Goal: Navigation & Orientation: Find specific page/section

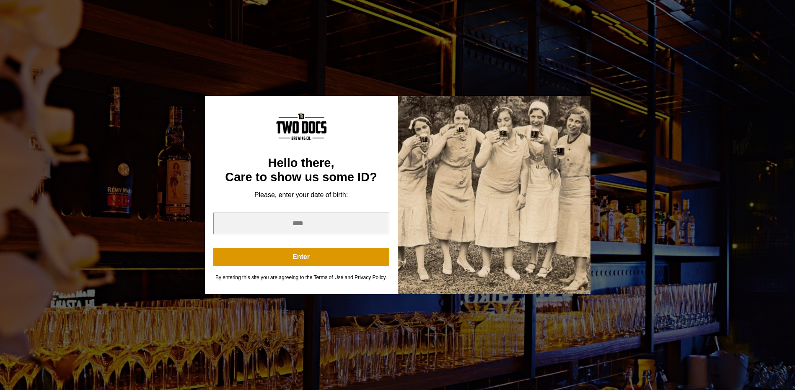
click at [426, 71] on div "You are not old enough to view this content. Try again on your 21st birthday. H…" at bounding box center [397, 195] width 795 height 390
click at [302, 223] on input "year" at bounding box center [301, 224] width 176 height 22
type input "****"
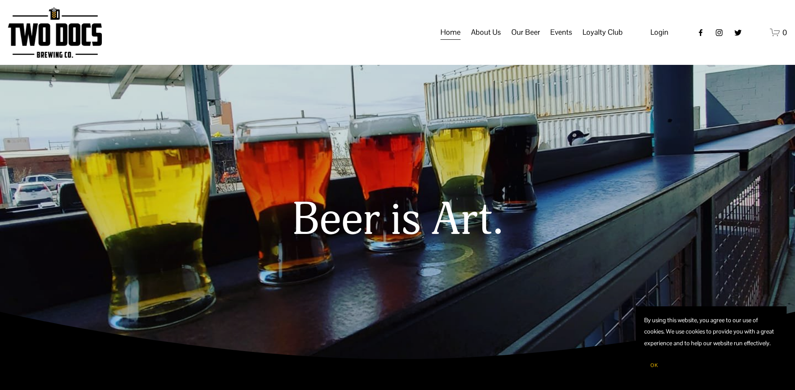
click at [0, 0] on span "Raiderland RED" at bounding box center [0, 0] width 0 height 0
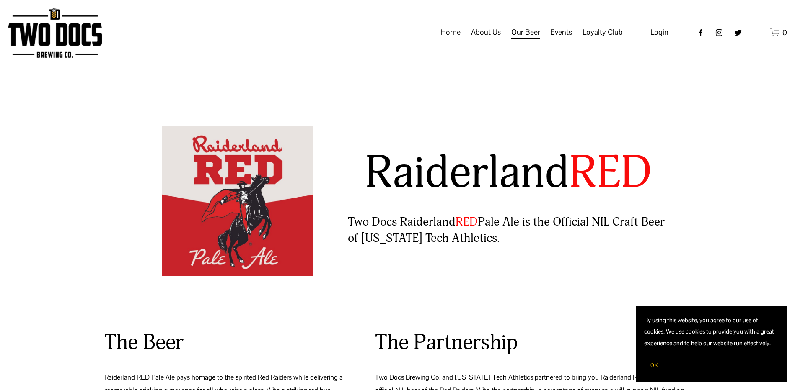
click at [0, 0] on link "Distribution Map" at bounding box center [0, 0] width 0 height 0
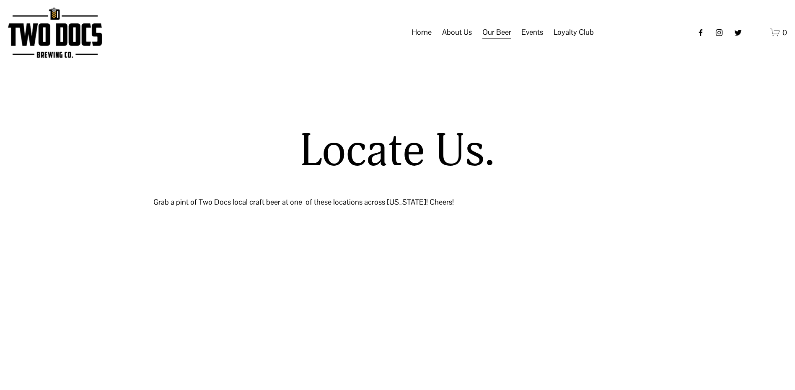
select select "**"
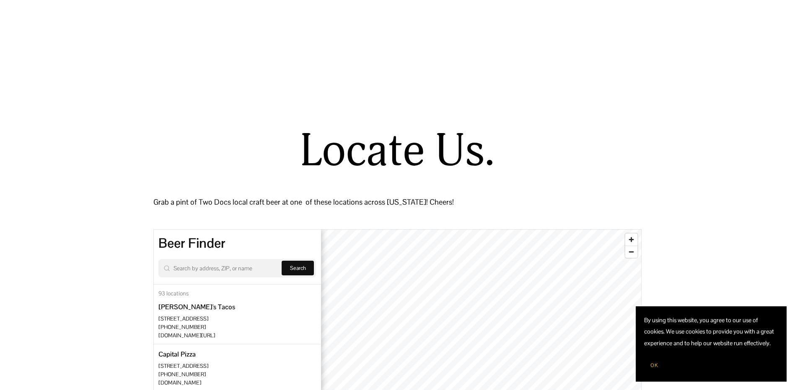
scroll to position [209, 0]
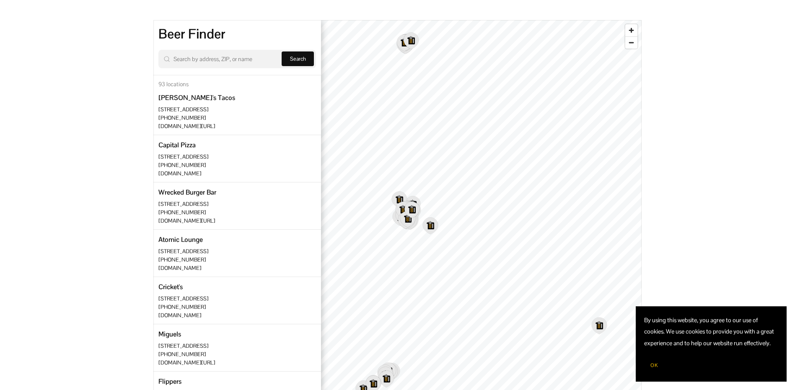
click at [649, 363] on button "OK" at bounding box center [654, 366] width 20 height 16
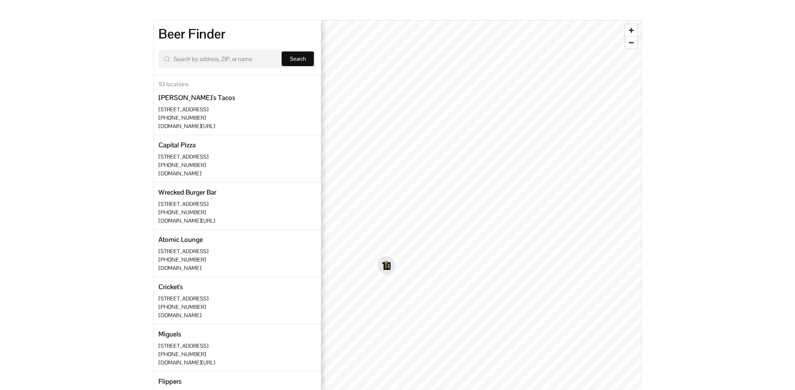
click at [390, 270] on icon "Map marker" at bounding box center [386, 266] width 16 height 18
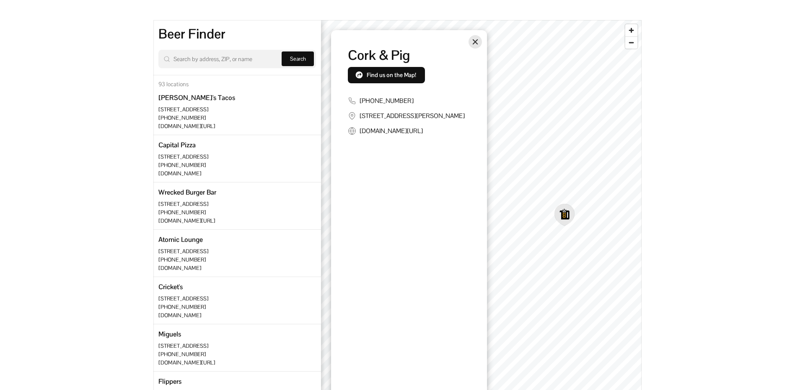
click at [474, 36] on button "Close" at bounding box center [474, 41] width 13 height 13
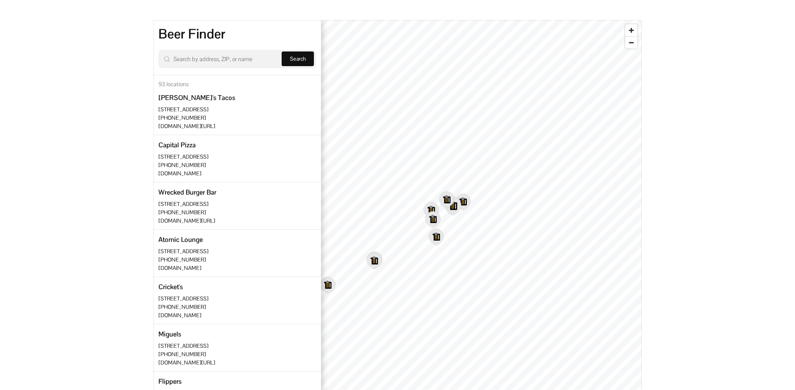
click at [461, 199] on icon "Map marker" at bounding box center [453, 206] width 18 height 19
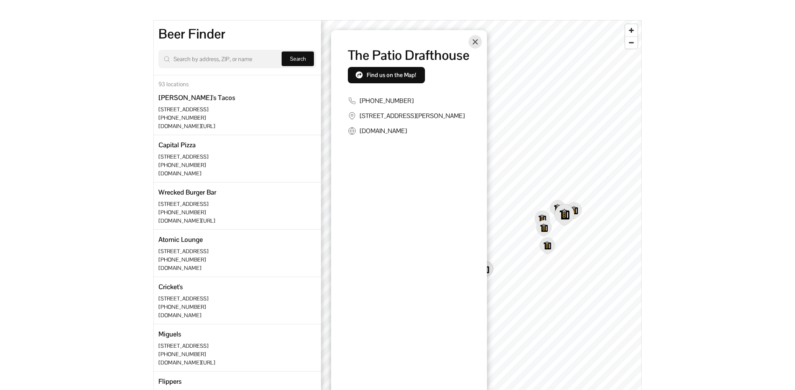
click at [568, 207] on icon "Map marker" at bounding box center [564, 214] width 19 height 21
click at [572, 209] on icon "Map marker" at bounding box center [565, 215] width 20 height 22
